Goal: Task Accomplishment & Management: Manage account settings

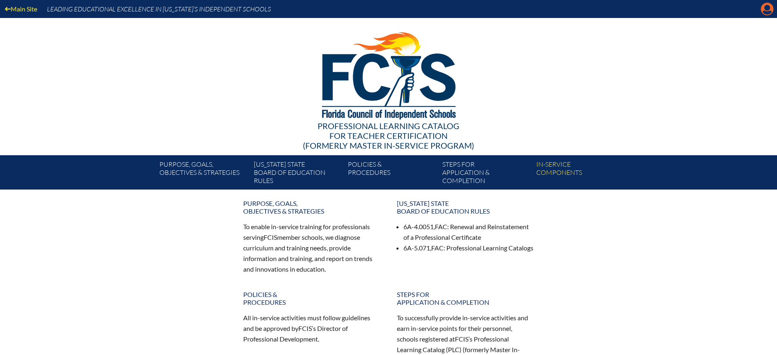
click at [761, 8] on icon at bounding box center [767, 9] width 13 height 13
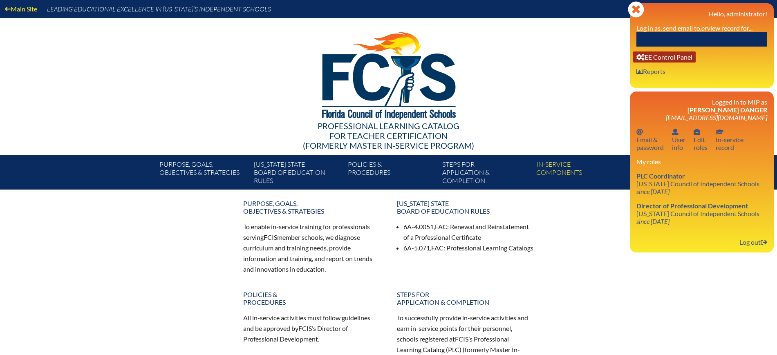
click at [679, 60] on link "User info EE Control Panel" at bounding box center [664, 57] width 63 height 11
click at [682, 39] on input "text" at bounding box center [701, 39] width 131 height 15
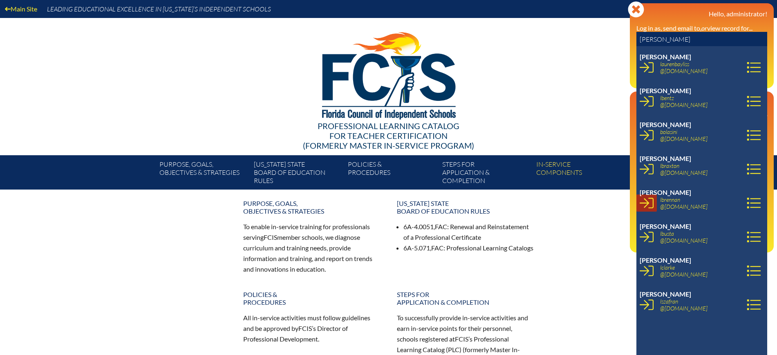
type input "lauren b"
click at [644, 199] on icon at bounding box center [647, 203] width 14 height 14
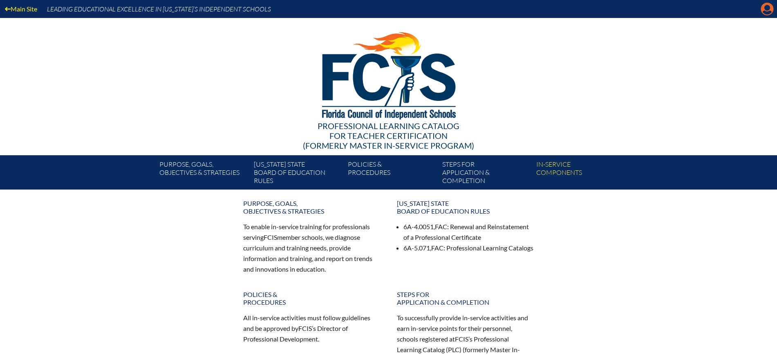
click at [767, 7] on icon "Manage account" at bounding box center [767, 8] width 13 height 13
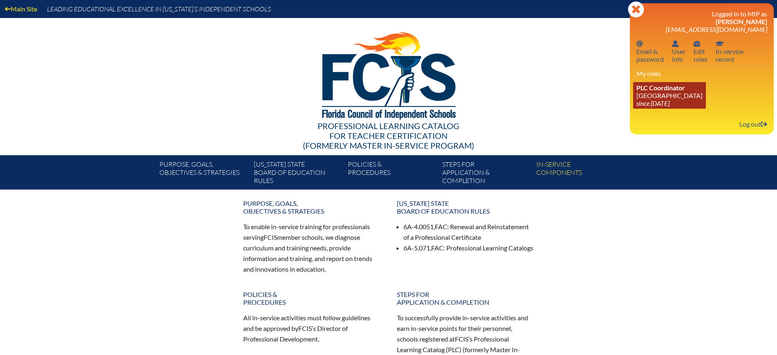
click at [668, 101] on icon "since [DATE]" at bounding box center [652, 103] width 33 height 8
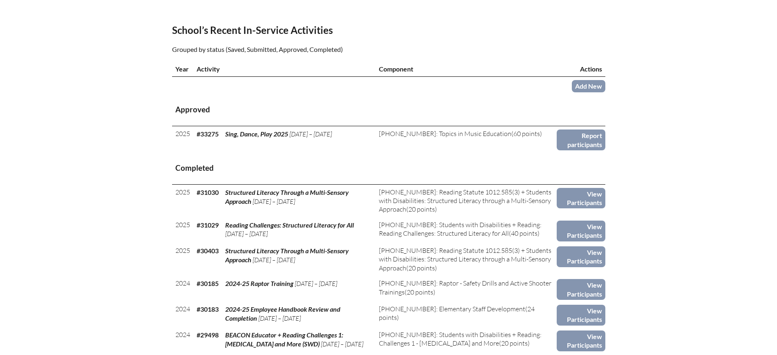
scroll to position [255, 0]
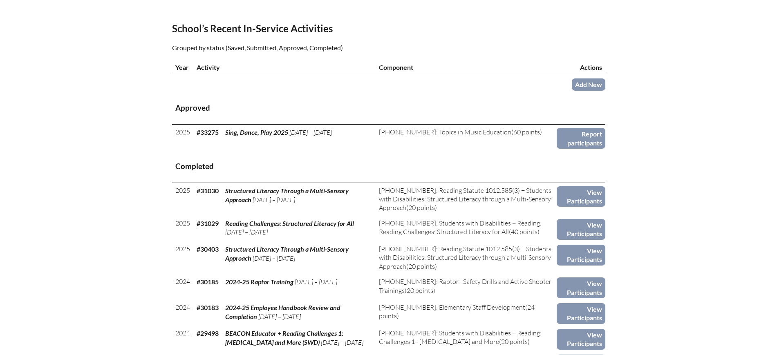
drag, startPoint x: 165, startPoint y: 110, endPoint x: 118, endPoint y: 180, distance: 84.2
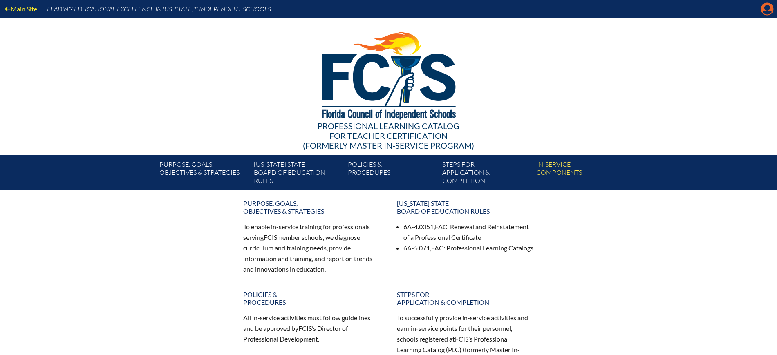
click at [761, 11] on icon "Manage account" at bounding box center [767, 8] width 13 height 13
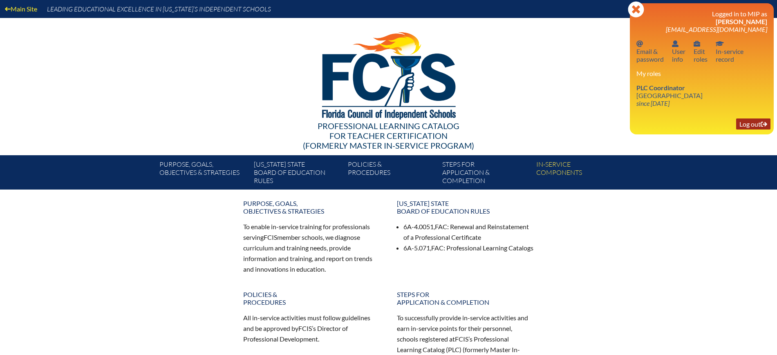
click at [750, 123] on link "Log out Log out" at bounding box center [753, 124] width 34 height 11
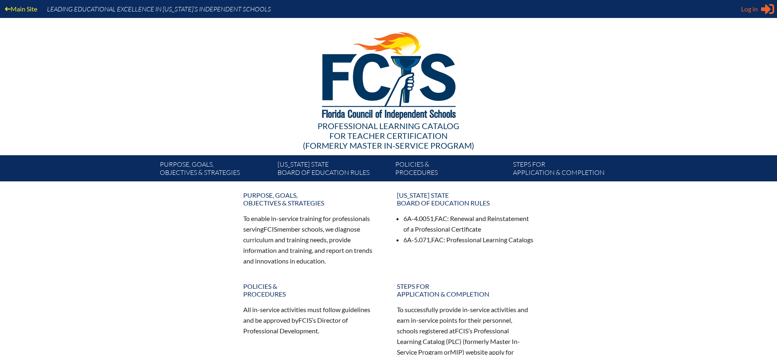
type input "[EMAIL_ADDRESS][DOMAIN_NAME]"
click at [754, 8] on span "Log in" at bounding box center [749, 9] width 17 height 10
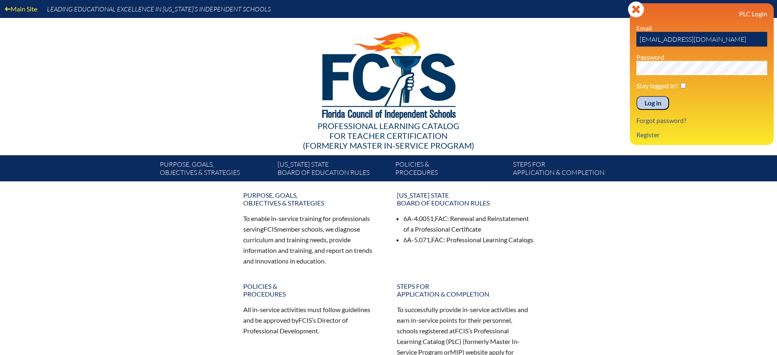
click at [658, 100] on input "Log in" at bounding box center [652, 103] width 33 height 14
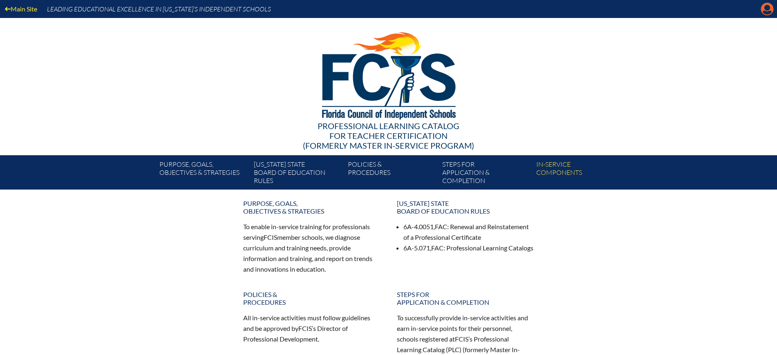
click at [764, 11] on icon "Manage Account" at bounding box center [767, 8] width 13 height 13
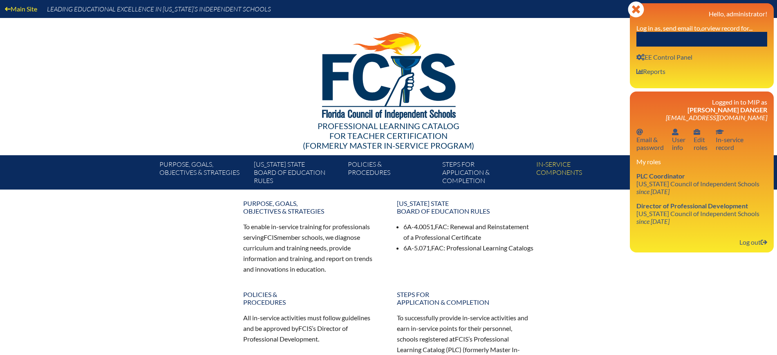
click at [725, 36] on input "text" at bounding box center [701, 39] width 131 height 15
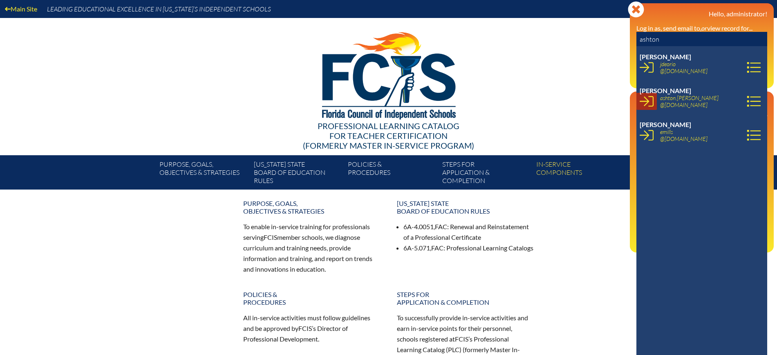
type input "ashton"
click at [646, 99] on icon at bounding box center [647, 101] width 14 height 14
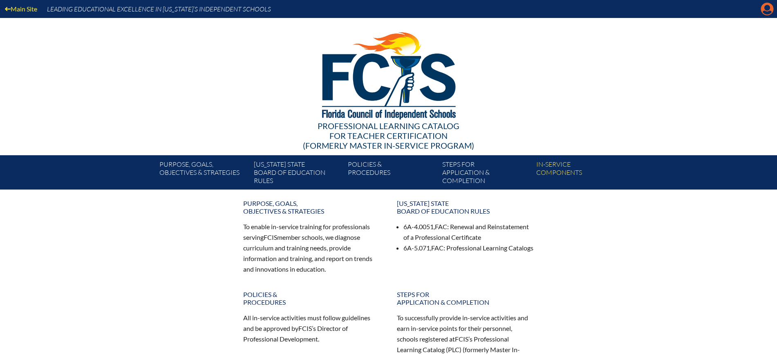
click at [766, 7] on icon "Manage account" at bounding box center [767, 8] width 13 height 13
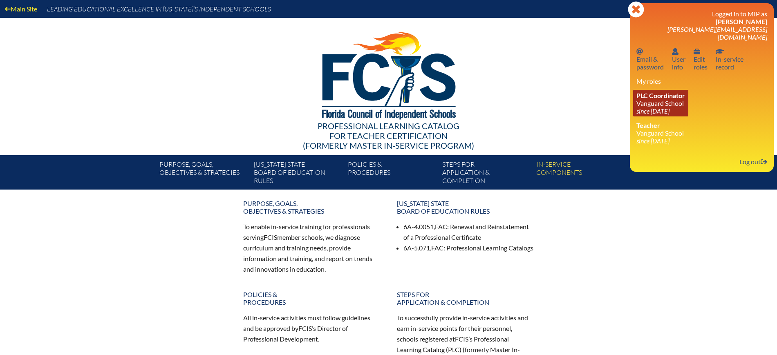
click at [663, 107] on icon "since 2023 Aug 15" at bounding box center [652, 111] width 33 height 8
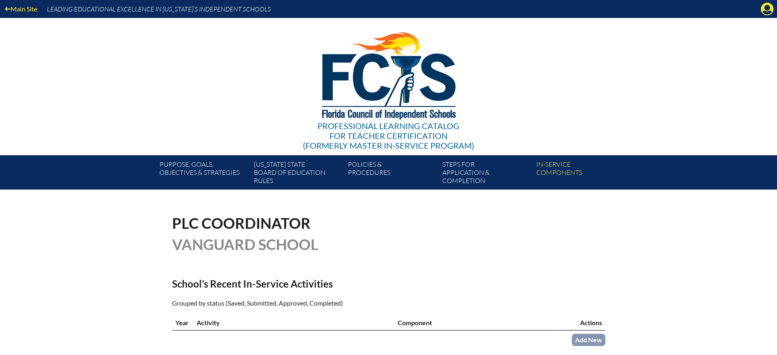
drag, startPoint x: 771, startPoint y: 10, endPoint x: 773, endPoint y: 40, distance: 30.7
click at [770, 9] on icon at bounding box center [767, 9] width 13 height 13
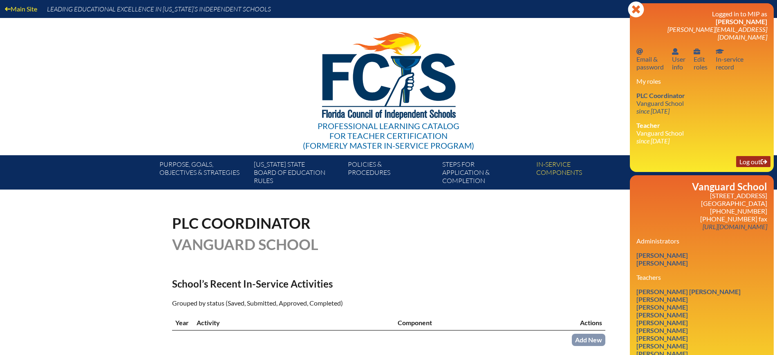
click at [751, 158] on link "Log out Log out" at bounding box center [753, 161] width 34 height 11
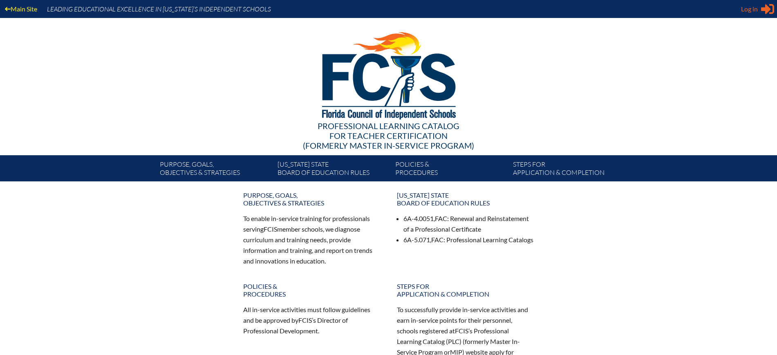
type input "[EMAIL_ADDRESS][DOMAIN_NAME]"
click at [748, 10] on span "Log in" at bounding box center [749, 9] width 17 height 10
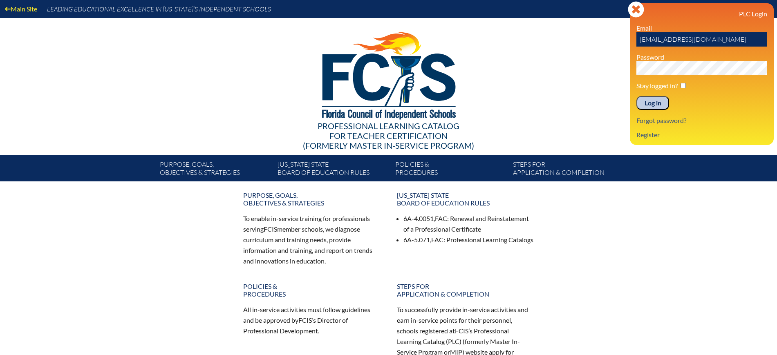
click at [660, 105] on input "Log in" at bounding box center [652, 103] width 33 height 14
